Goal: Check status

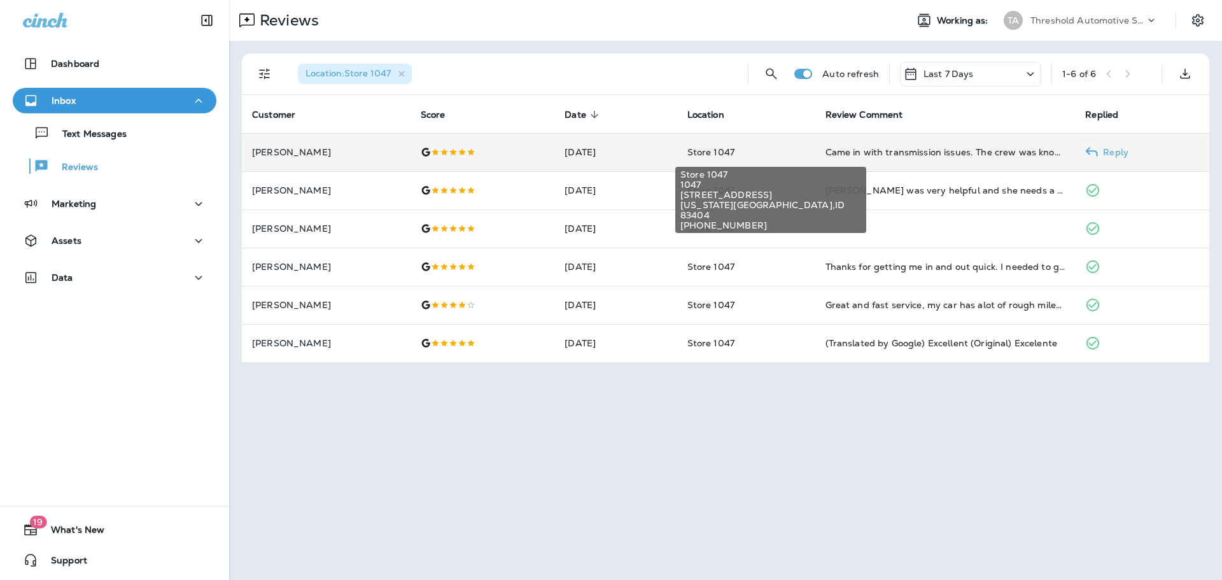
click at [720, 147] on span "Store 1047" at bounding box center [711, 151] width 47 height 11
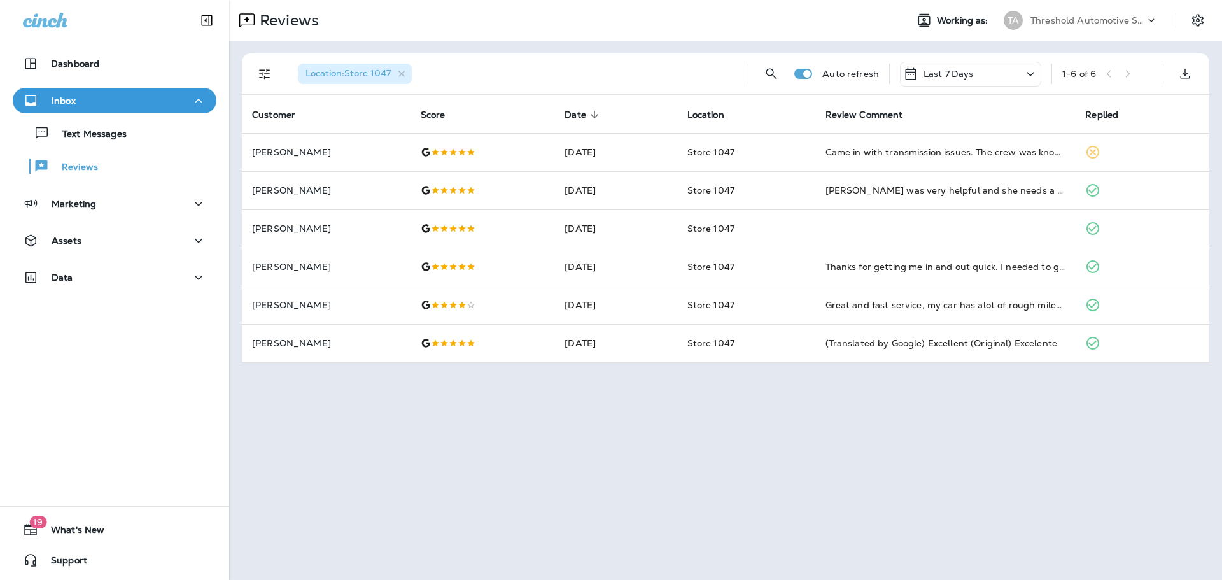
click at [979, 74] on div "Last 7 Days" at bounding box center [970, 74] width 141 height 25
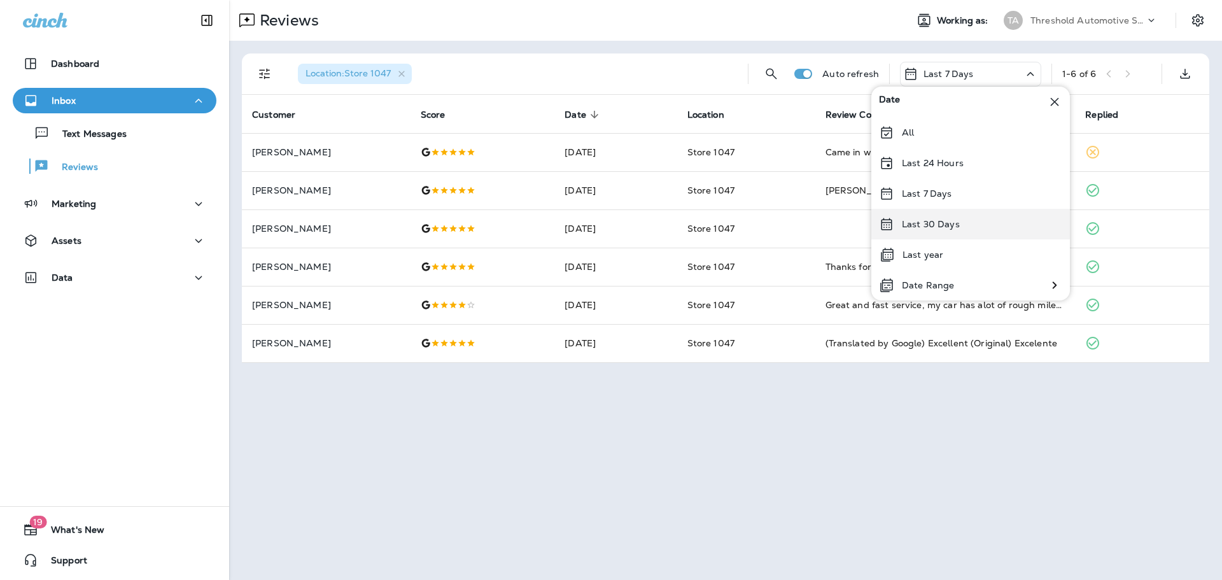
click at [949, 229] on p "Last 30 Days" at bounding box center [931, 224] width 58 height 10
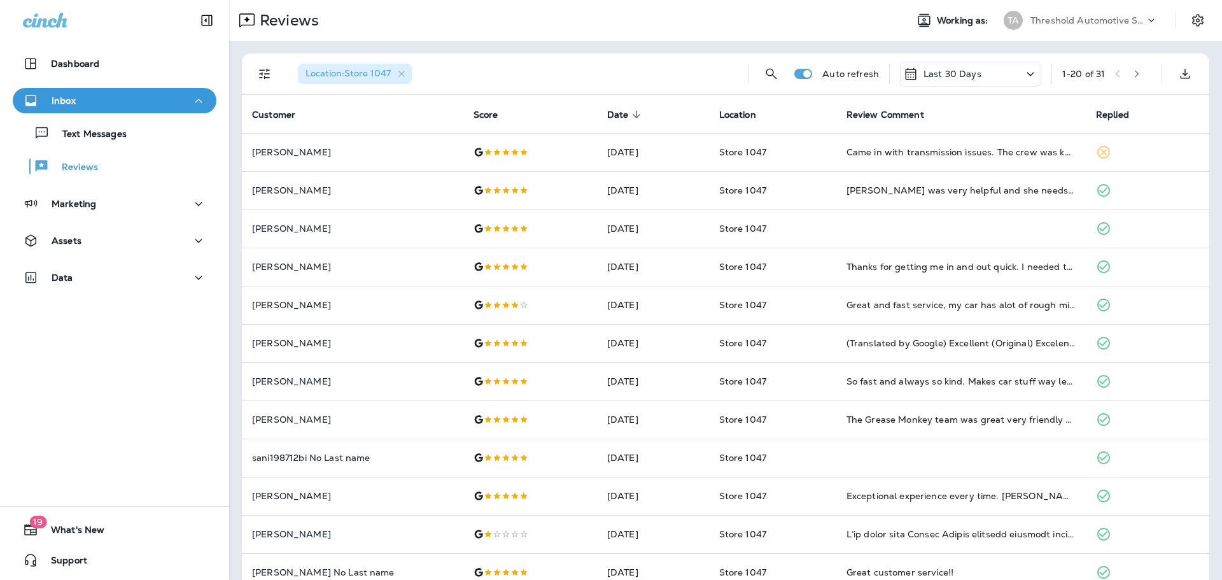
click at [1012, 84] on div "Last 30 Days" at bounding box center [970, 74] width 141 height 25
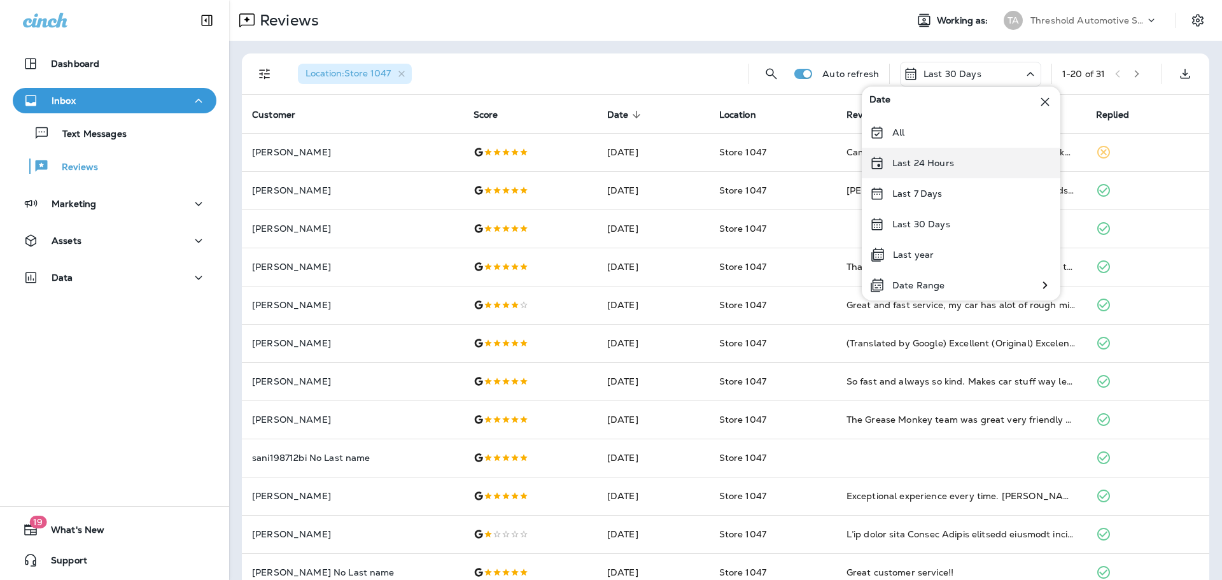
click at [929, 169] on div "Last 24 Hours" at bounding box center [961, 163] width 199 height 31
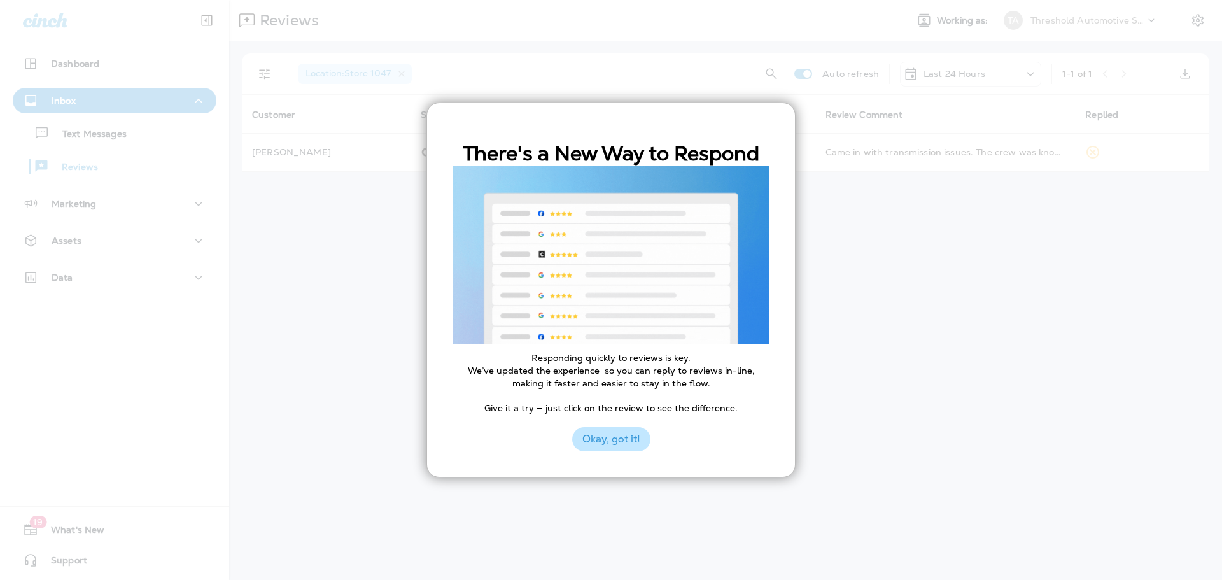
click at [626, 439] on button "Okay, got it!" at bounding box center [611, 439] width 78 height 24
